Goal: Navigation & Orientation: Find specific page/section

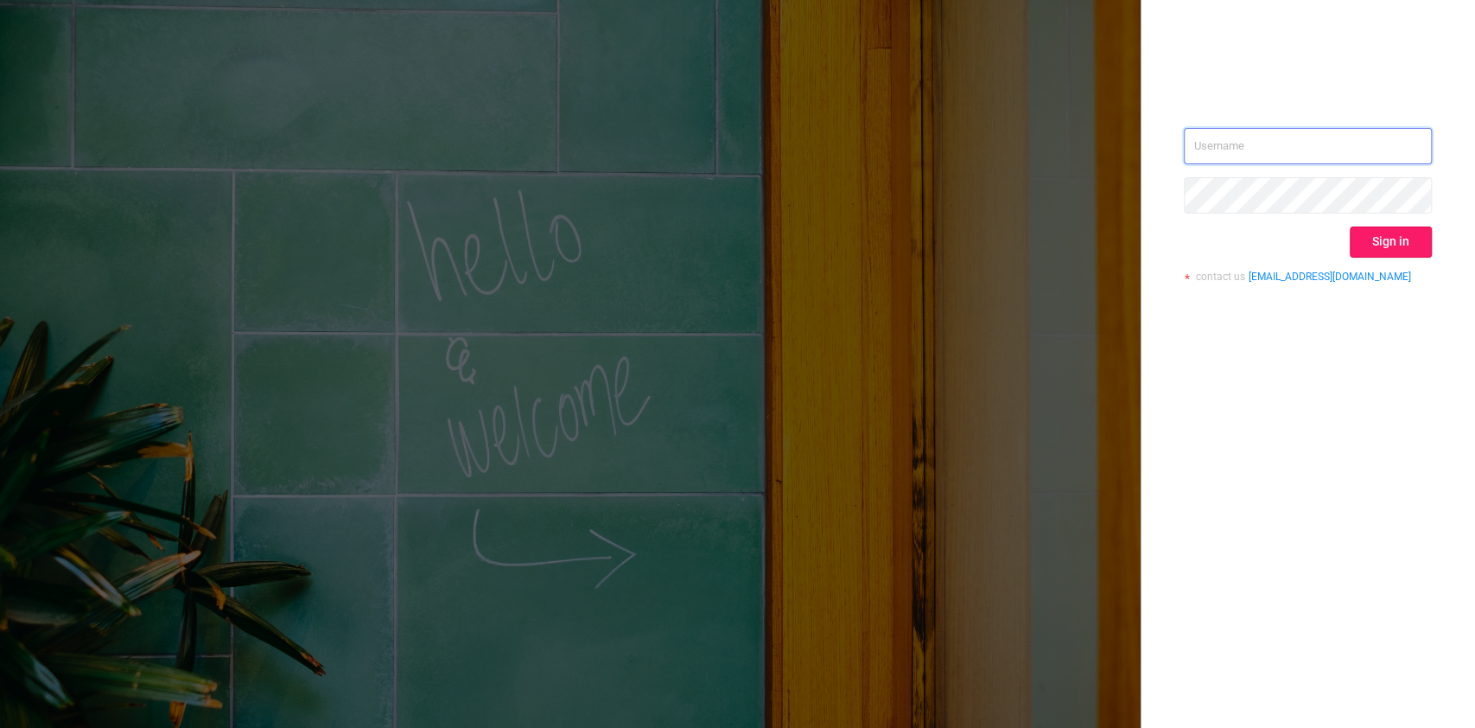
type input "[PERSON_NAME][EMAIL_ADDRESS][DOMAIN_NAME]"
click at [1392, 237] on button "Sign in" at bounding box center [1391, 241] width 82 height 31
